Goal: Find specific page/section

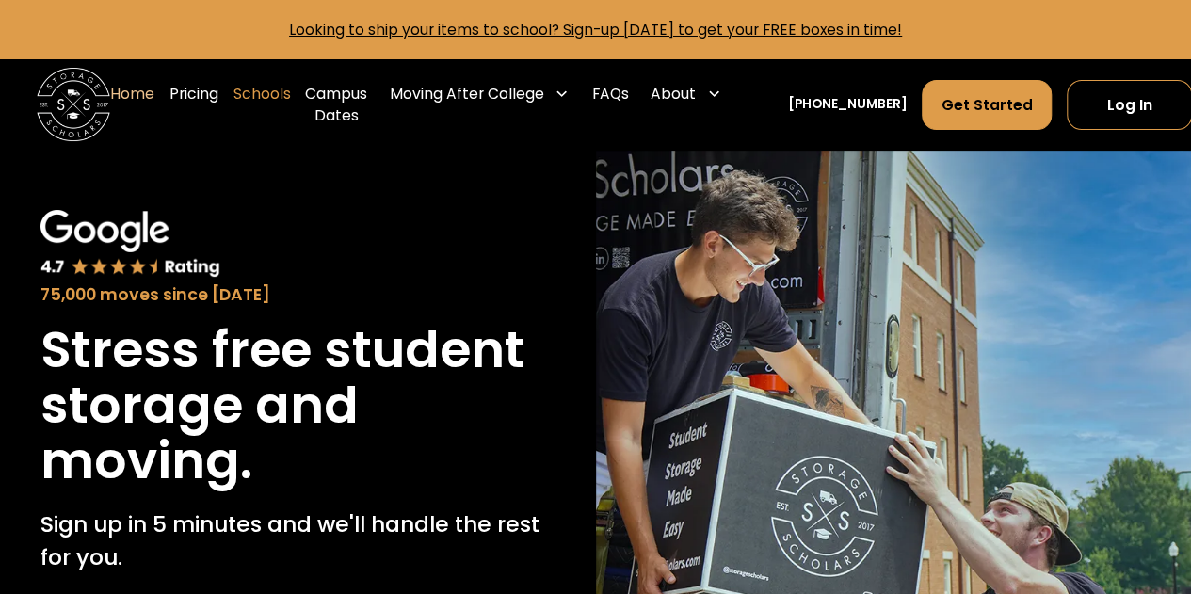
click at [251, 94] on link "Schools" at bounding box center [261, 104] width 57 height 73
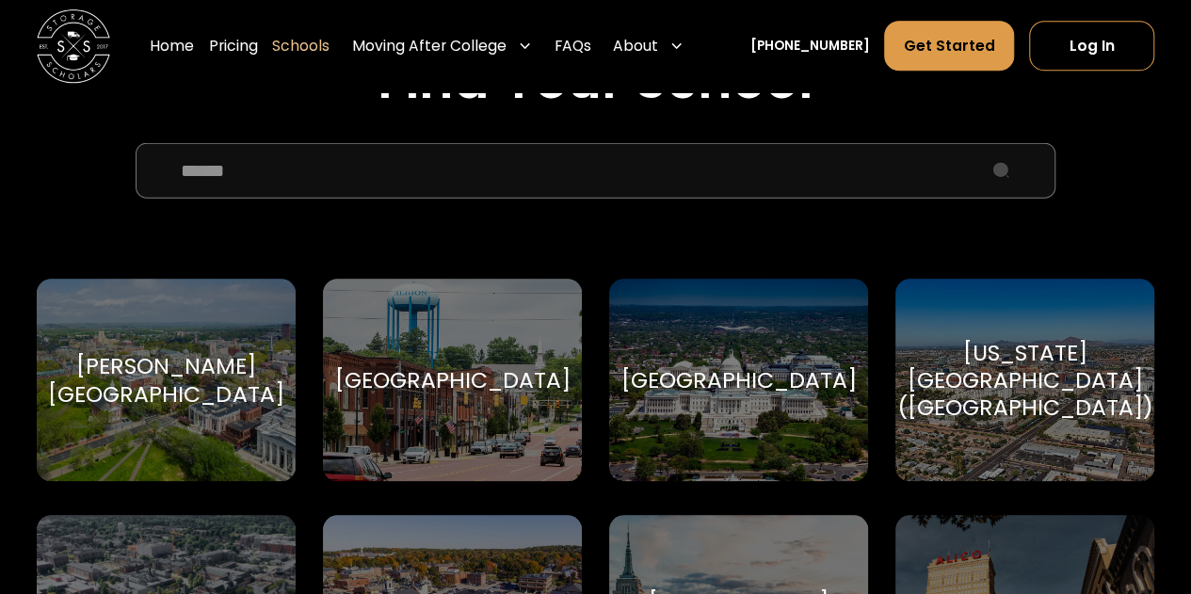
scroll to position [680, 0]
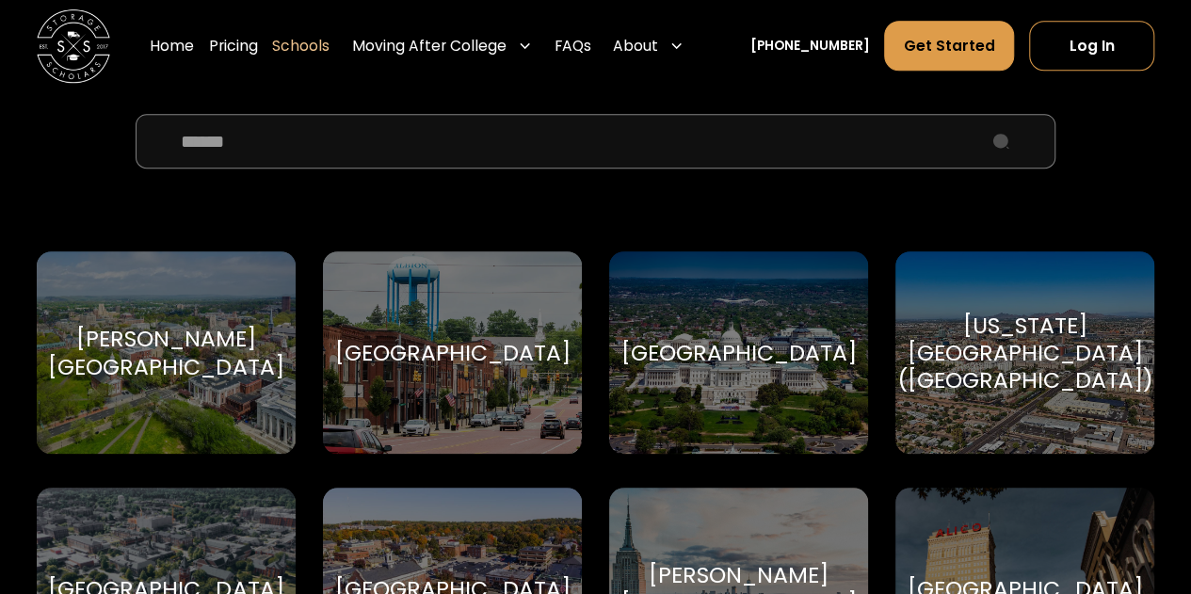
click at [554, 162] on input "School Select Form" at bounding box center [596, 142] width 920 height 56
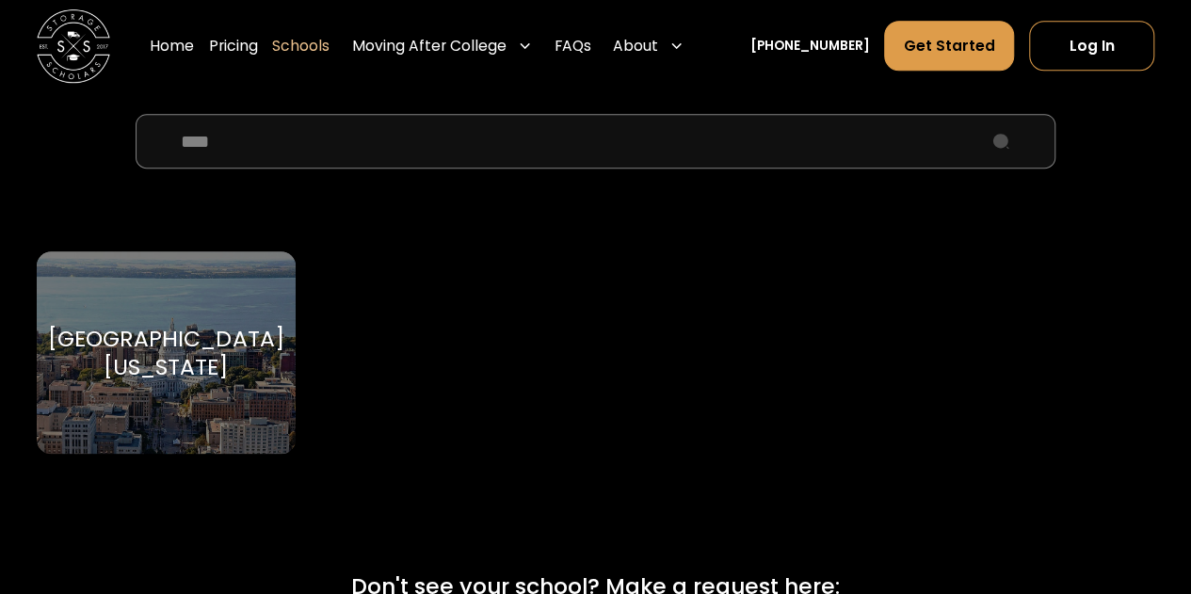
type input "****"
click at [160, 347] on div "[GEOGRAPHIC_DATA][US_STATE]" at bounding box center [165, 353] width 235 height 56
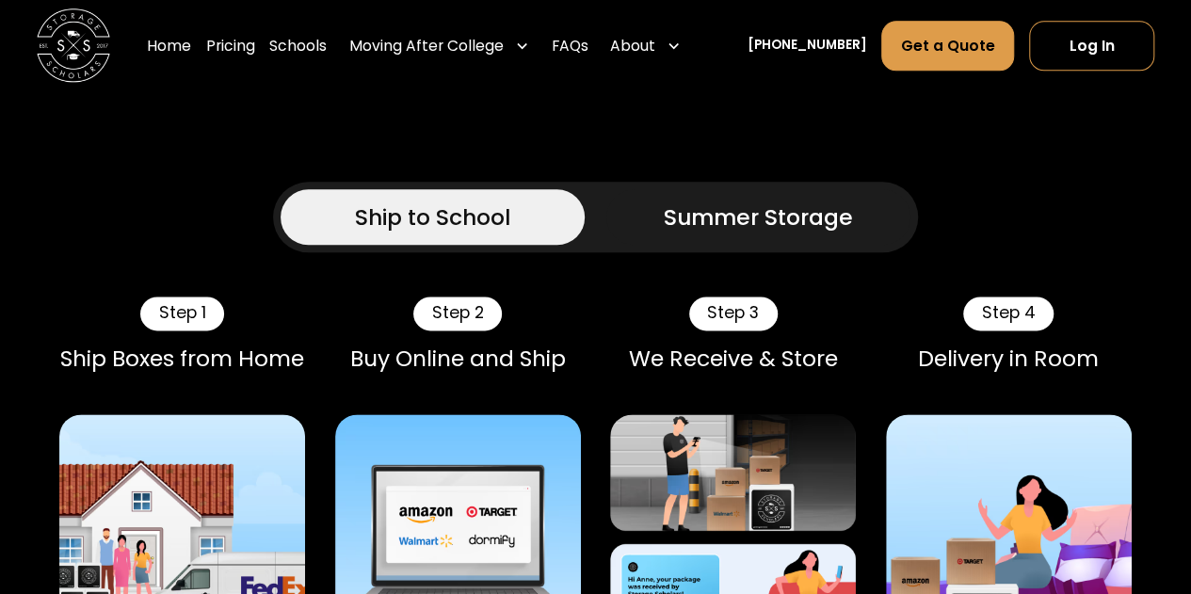
scroll to position [1061, 0]
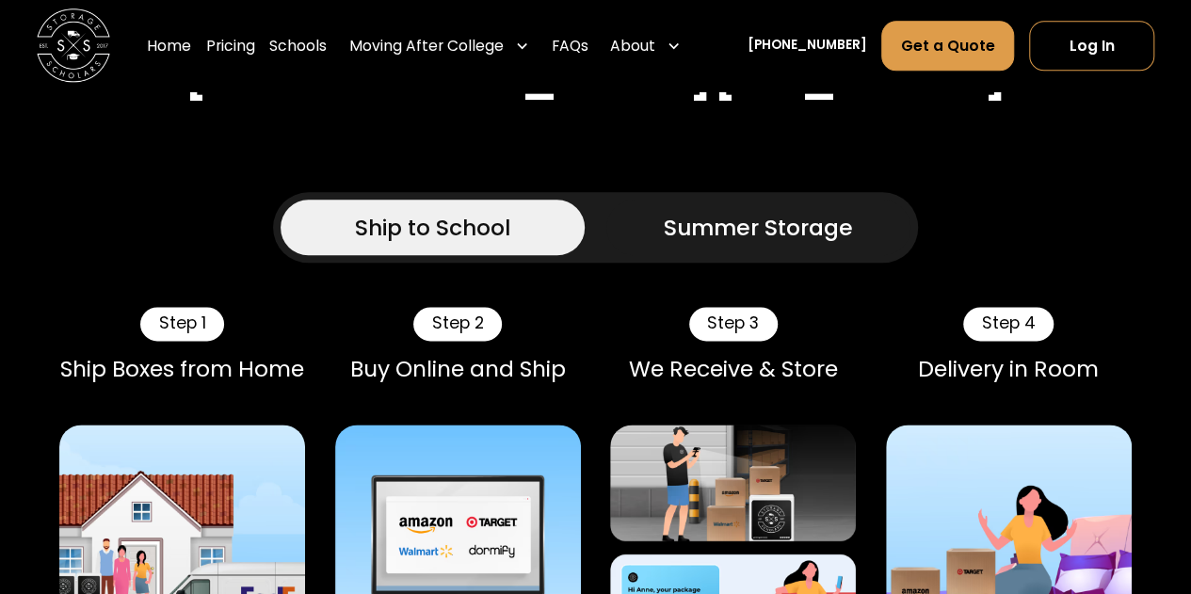
click at [702, 244] on div "Summer Storage" at bounding box center [758, 227] width 189 height 33
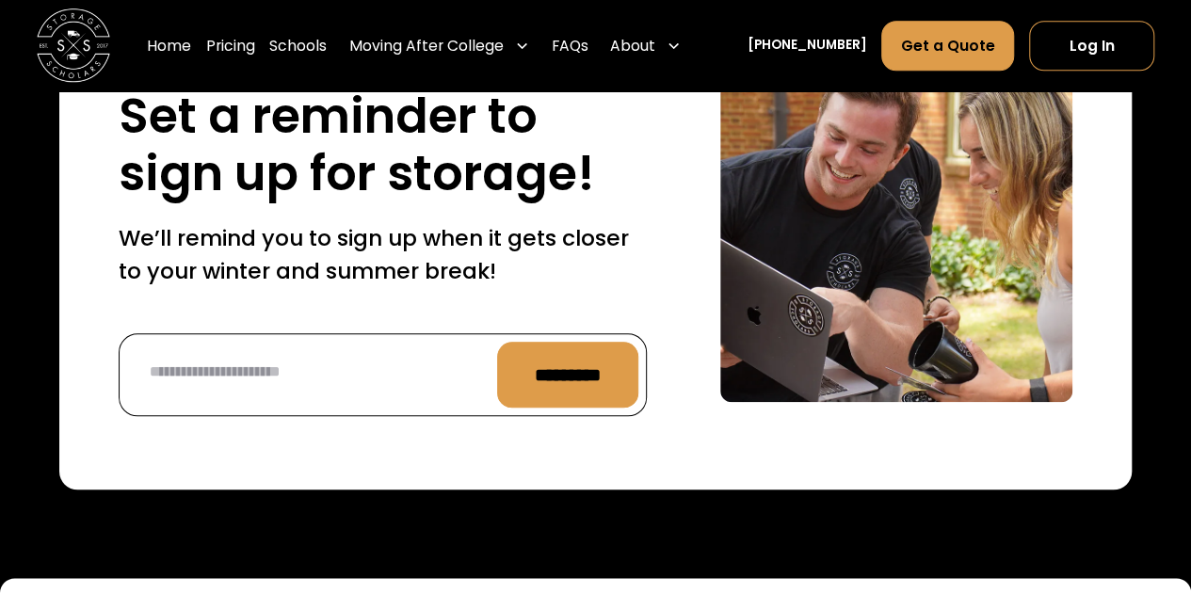
scroll to position [7963, 0]
